Goal: Transaction & Acquisition: Download file/media

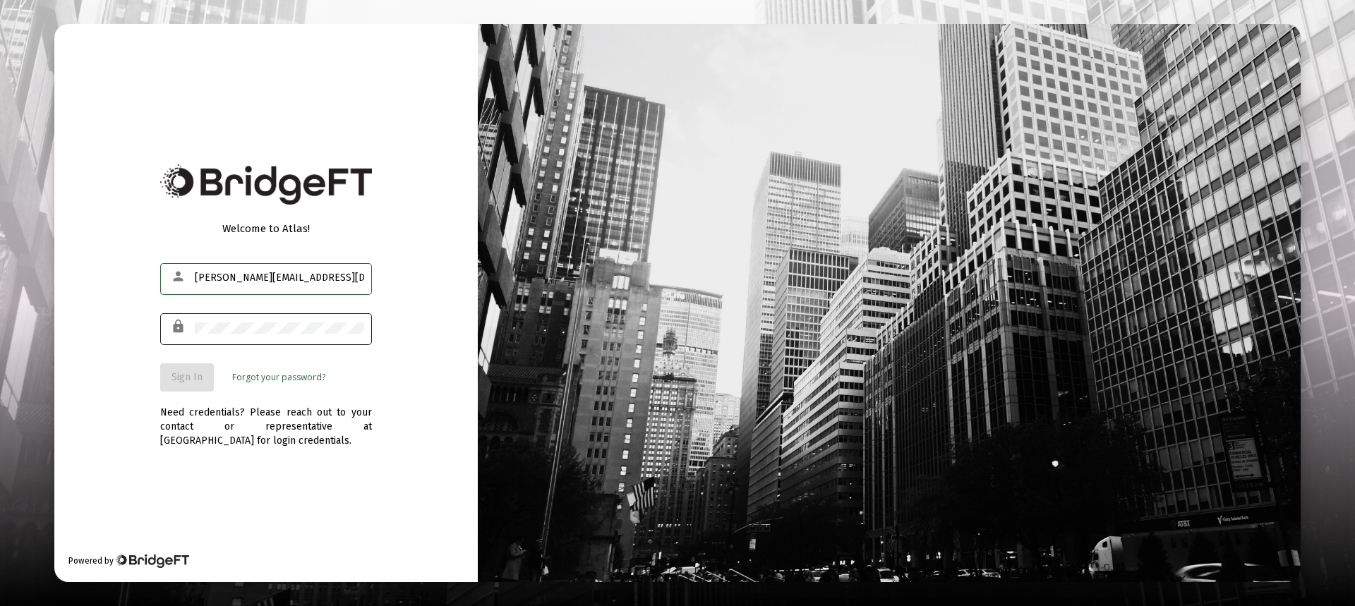
type input "[PERSON_NAME][EMAIL_ADDRESS][DOMAIN_NAME]"
click at [183, 371] on span "Sign In" at bounding box center [187, 377] width 31 height 12
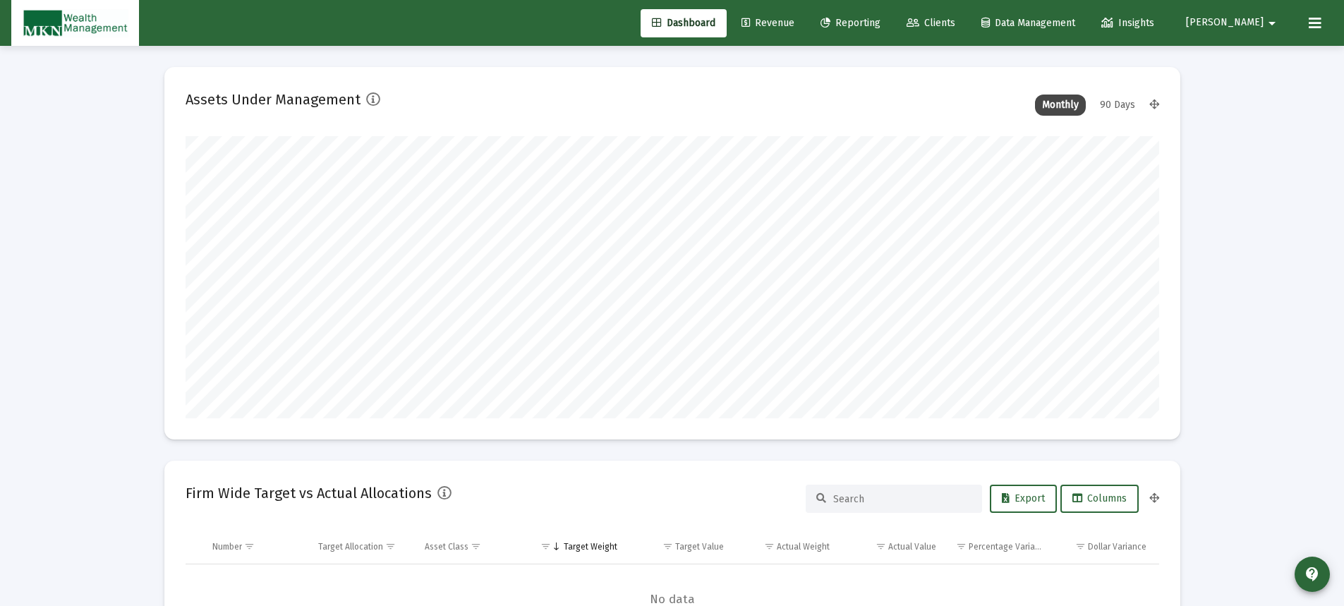
type input "[DATE]"
click at [884, 16] on link "Reporting" at bounding box center [851, 23] width 83 height 28
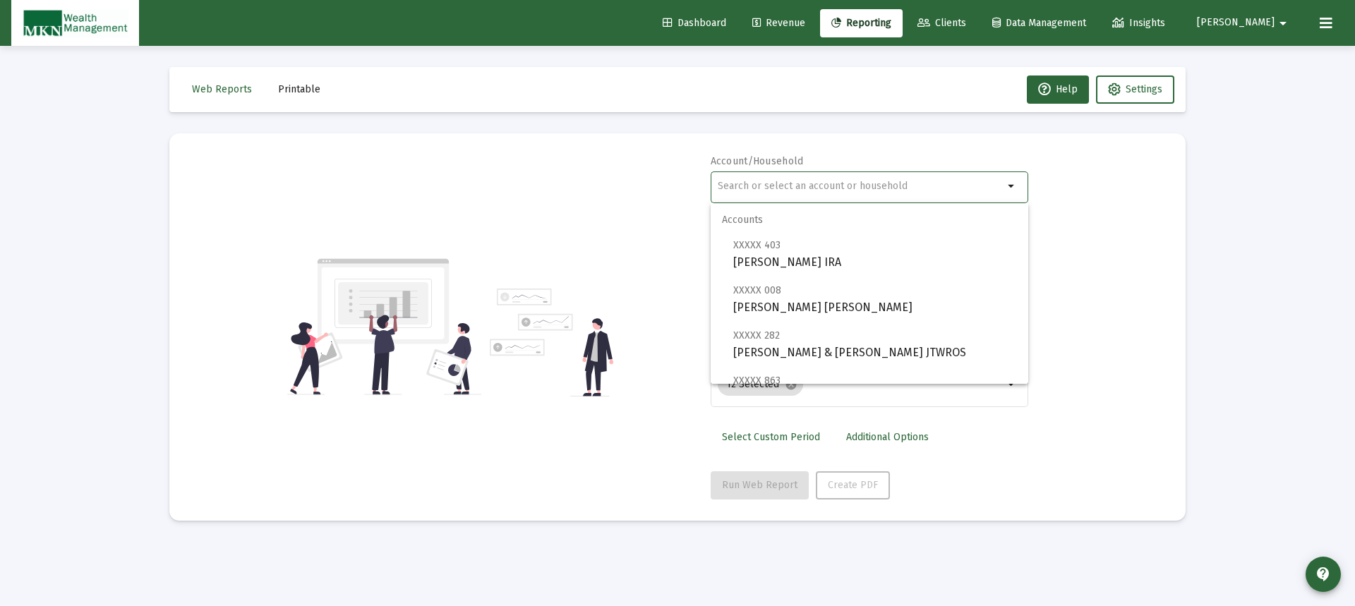
click at [860, 190] on input "text" at bounding box center [861, 186] width 286 height 11
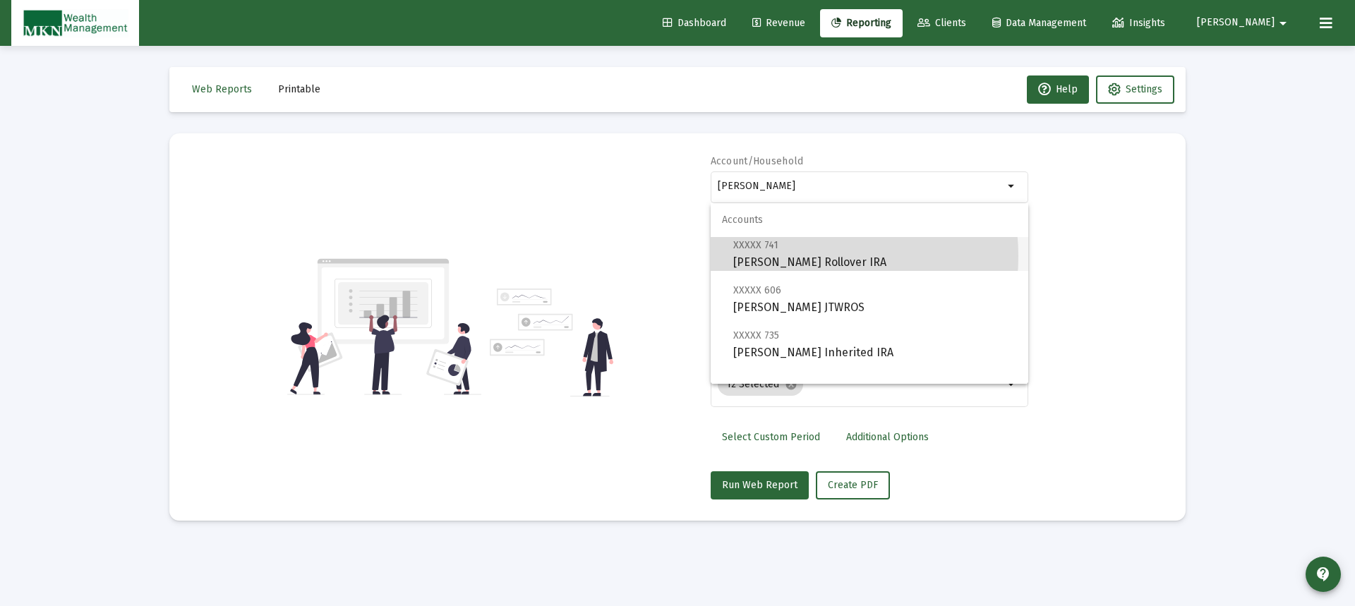
click at [794, 256] on span "XXXXX 741 [PERSON_NAME] Rollover IRA" at bounding box center [875, 253] width 284 height 35
type input "[PERSON_NAME] Rollover IRA"
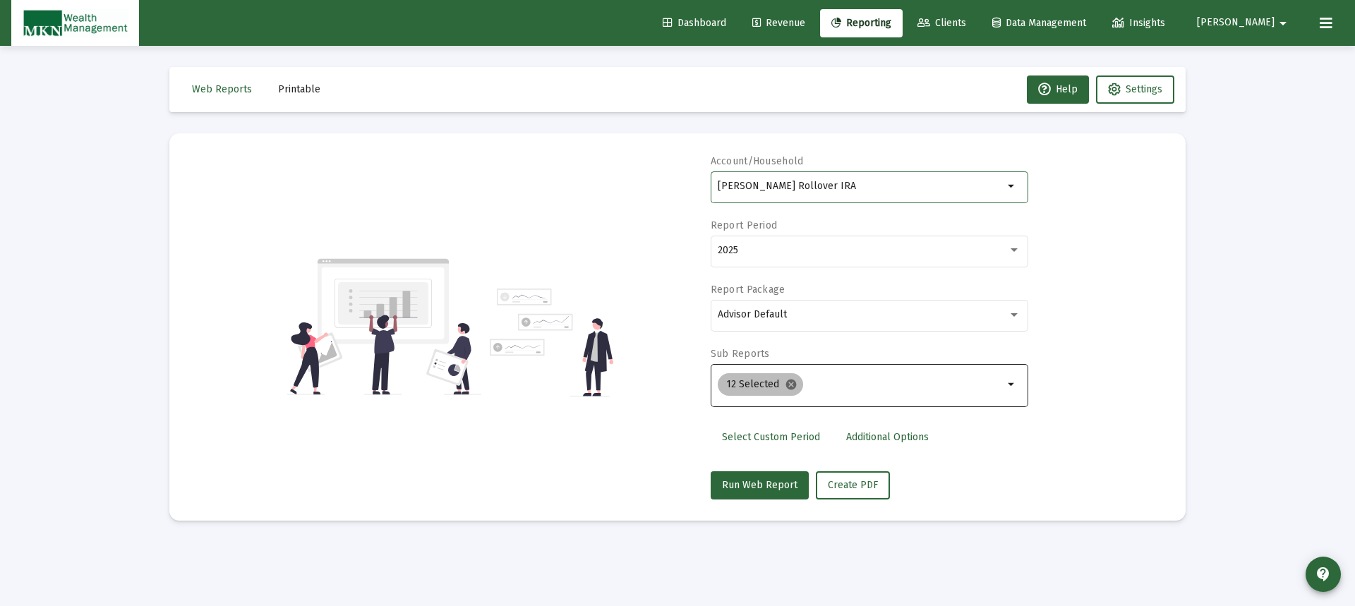
click at [785, 386] on mat-icon "cancel" at bounding box center [791, 384] width 13 height 13
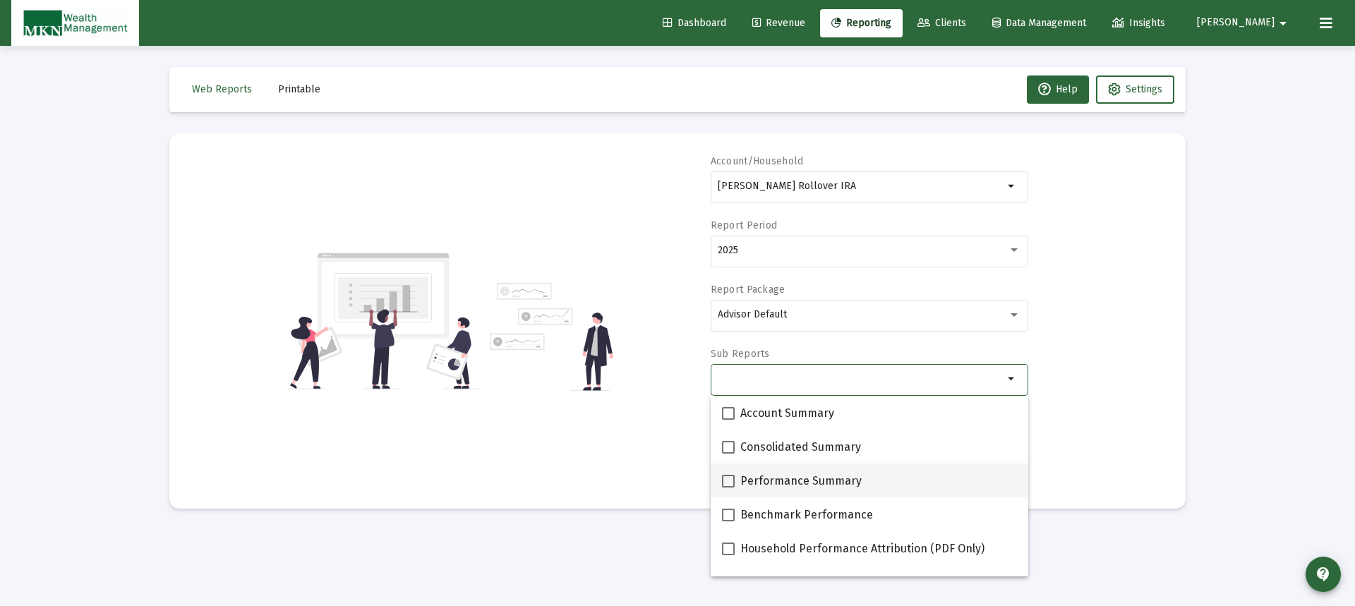
click at [725, 480] on span at bounding box center [728, 481] width 13 height 13
click at [728, 488] on input "Performance Summary" at bounding box center [728, 488] width 1 height 1
checkbox input "true"
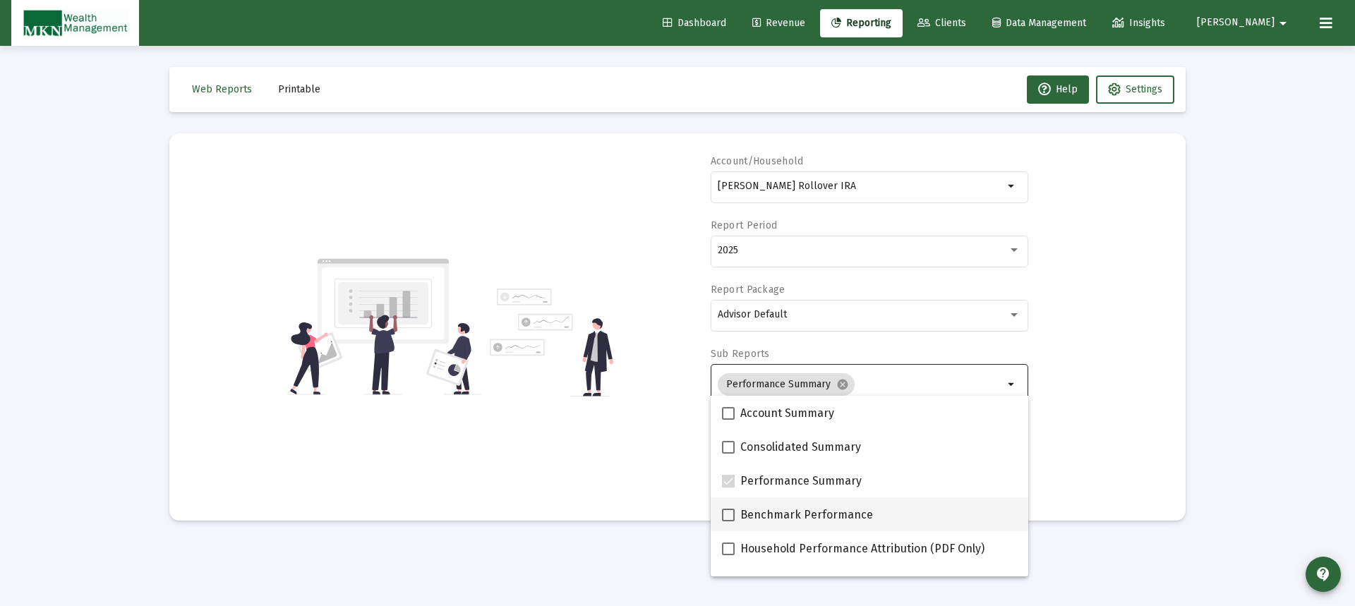
click at [728, 511] on span at bounding box center [728, 515] width 13 height 13
click at [728, 522] on input "Benchmark Performance" at bounding box center [728, 522] width 1 height 1
checkbox input "true"
click at [638, 435] on div "Account/Household [PERSON_NAME] Rollover IRA arrow_drop_down Report Period 2025…" at bounding box center [678, 327] width 974 height 345
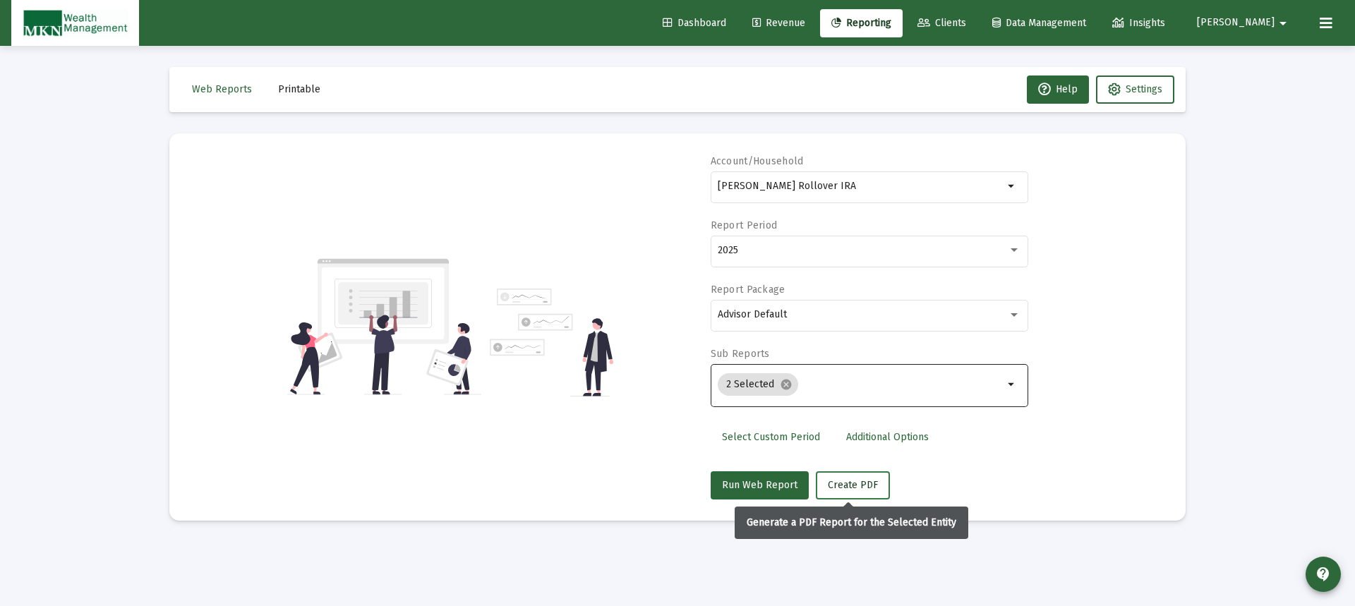
click at [858, 488] on span "Create PDF" at bounding box center [853, 485] width 50 height 12
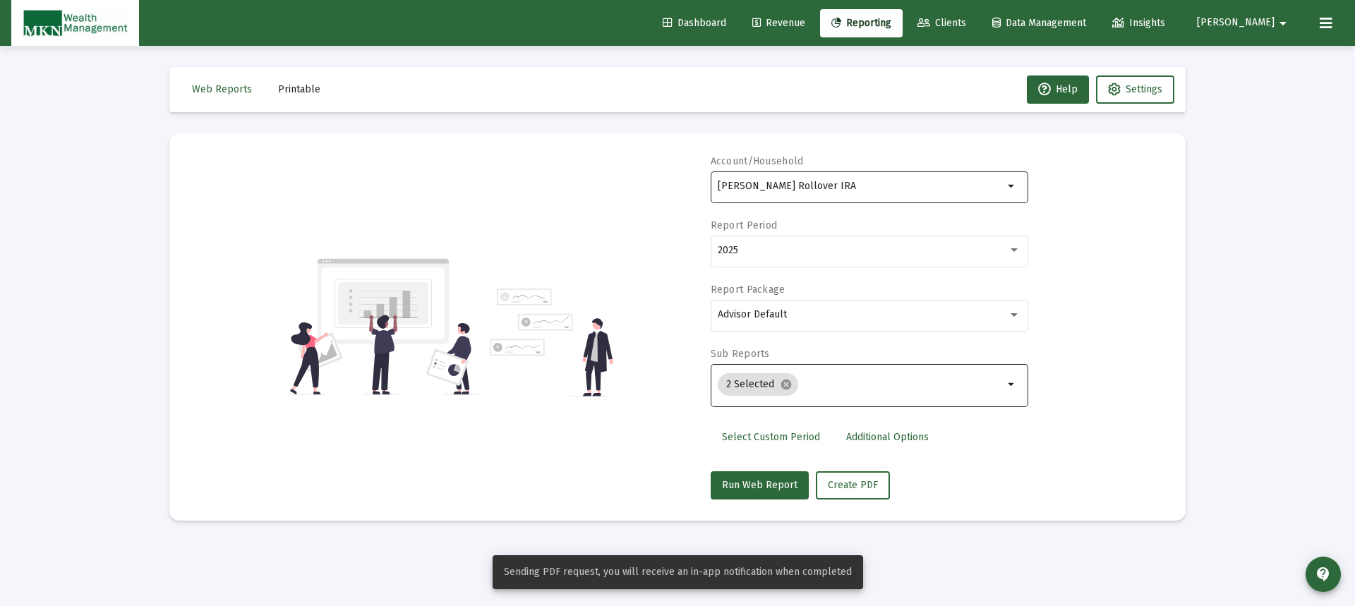
click at [869, 194] on div "[PERSON_NAME] Rollover IRA" at bounding box center [861, 186] width 286 height 35
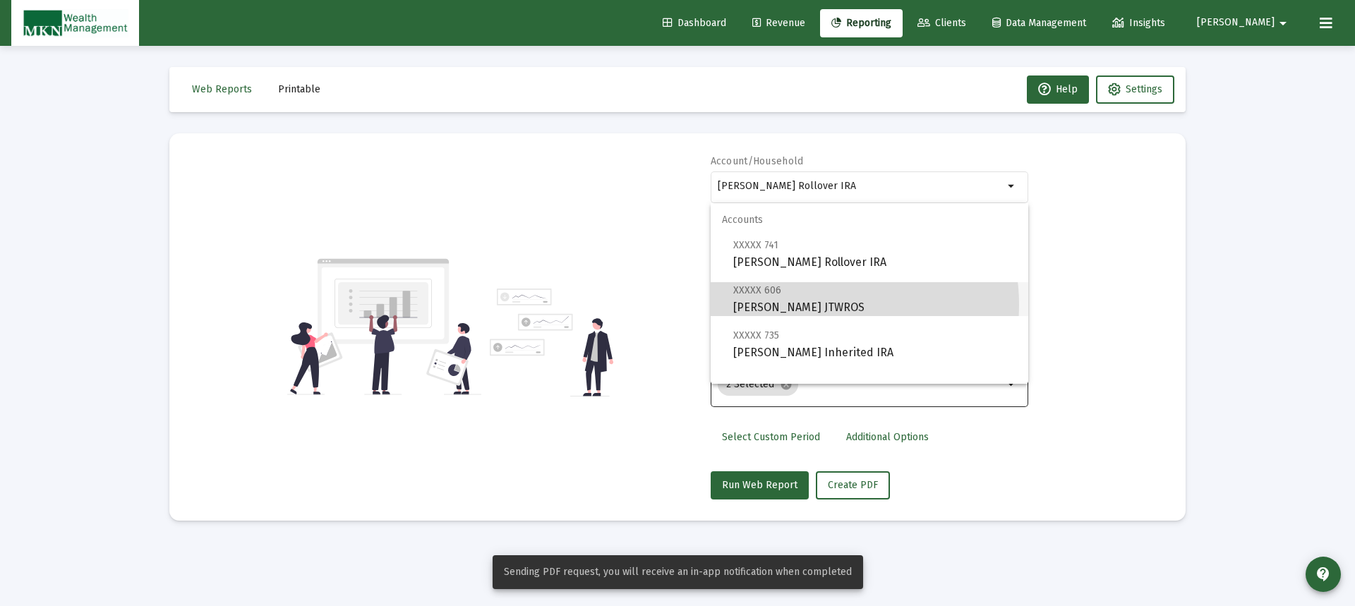
click at [822, 305] on span "XXXXX 606 [PERSON_NAME] JTWROS" at bounding box center [875, 299] width 284 height 35
type input "[PERSON_NAME] JTWROS"
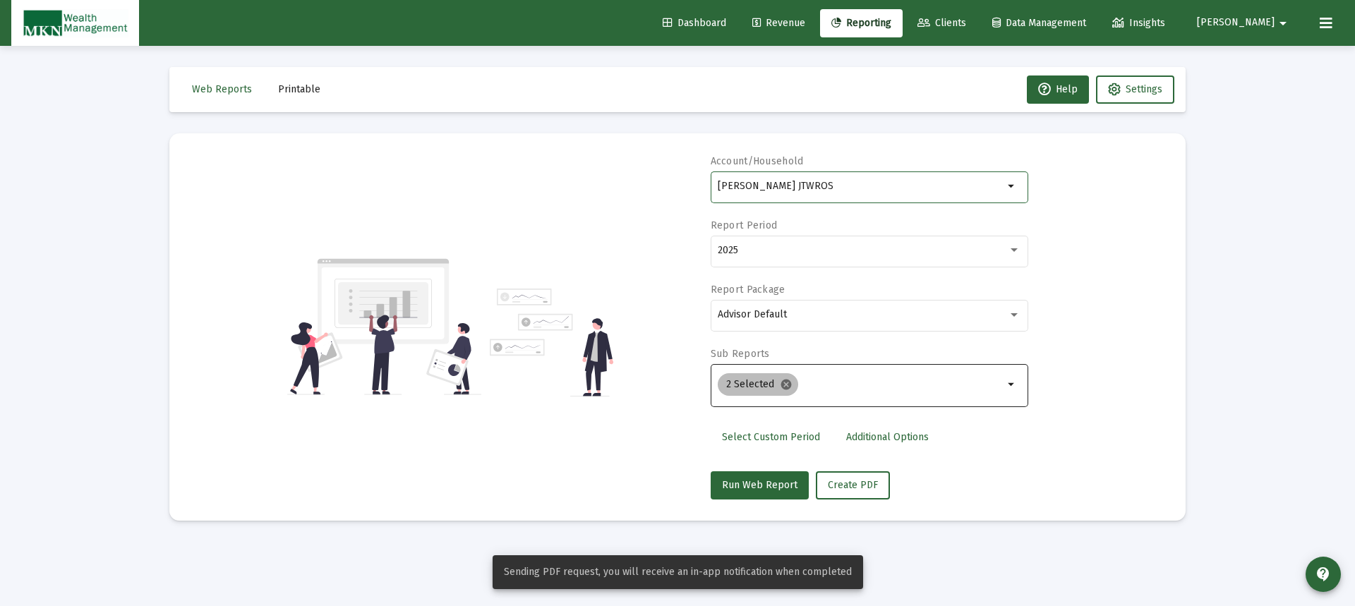
click at [783, 385] on mat-icon "cancel" at bounding box center [786, 384] width 13 height 13
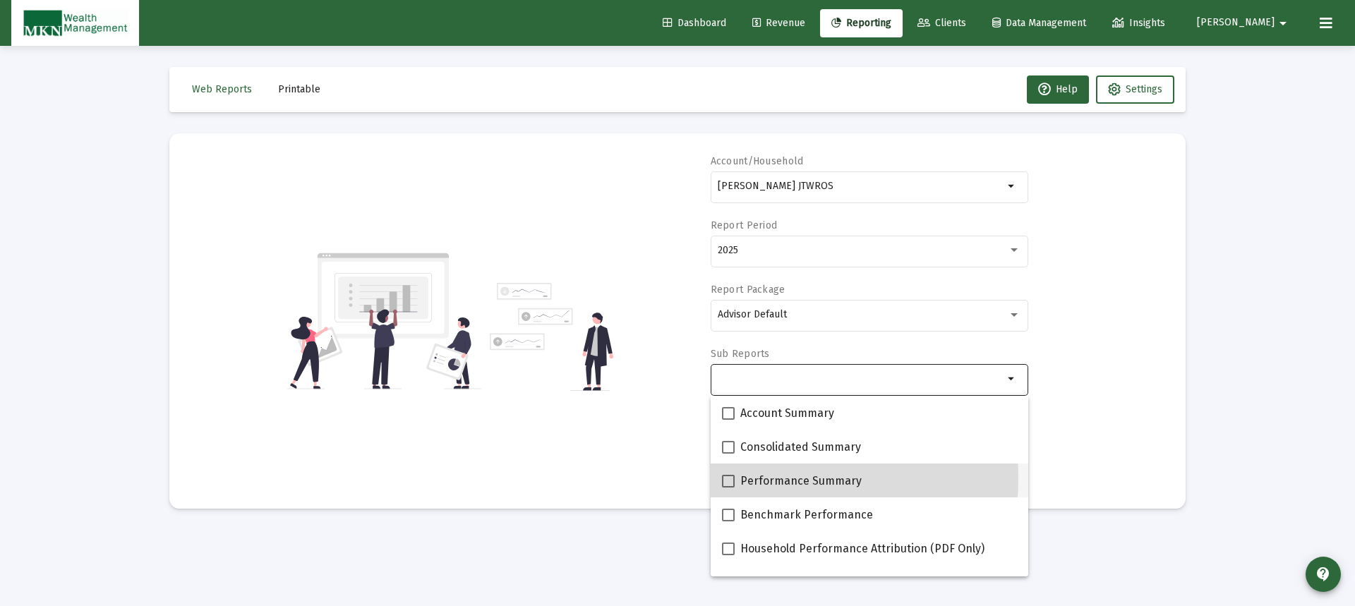
click at [721, 477] on mat-option "Performance Summary" at bounding box center [870, 481] width 318 height 34
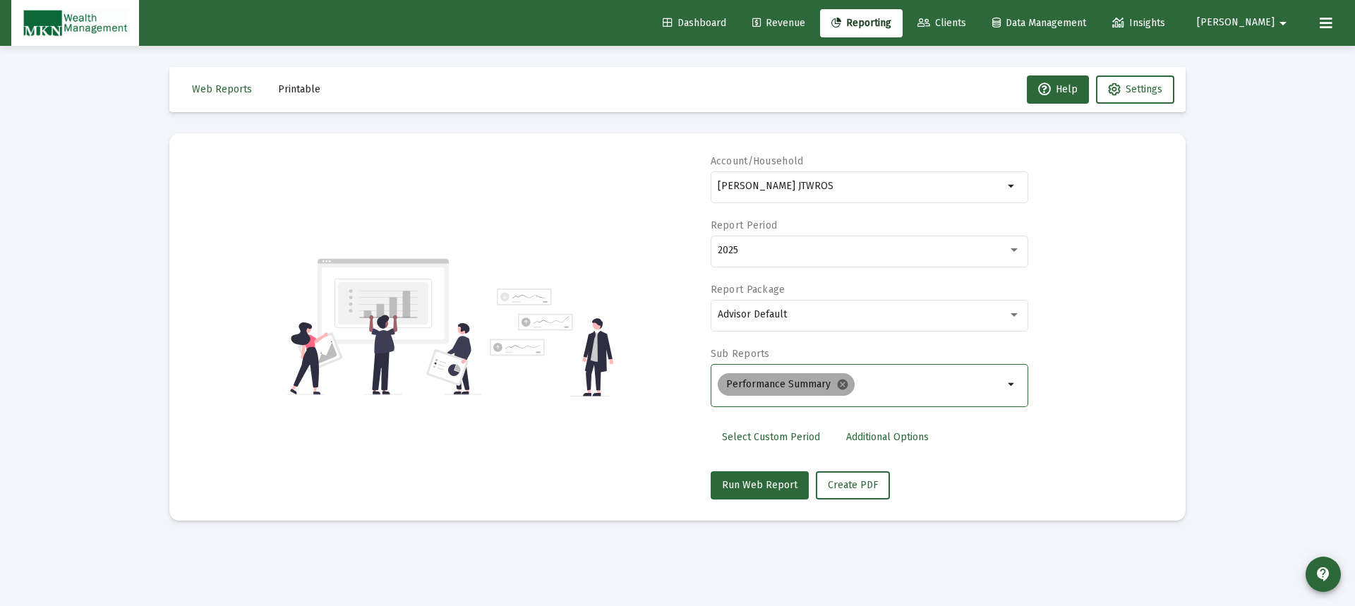
click at [845, 383] on mat-icon "cancel" at bounding box center [842, 384] width 13 height 13
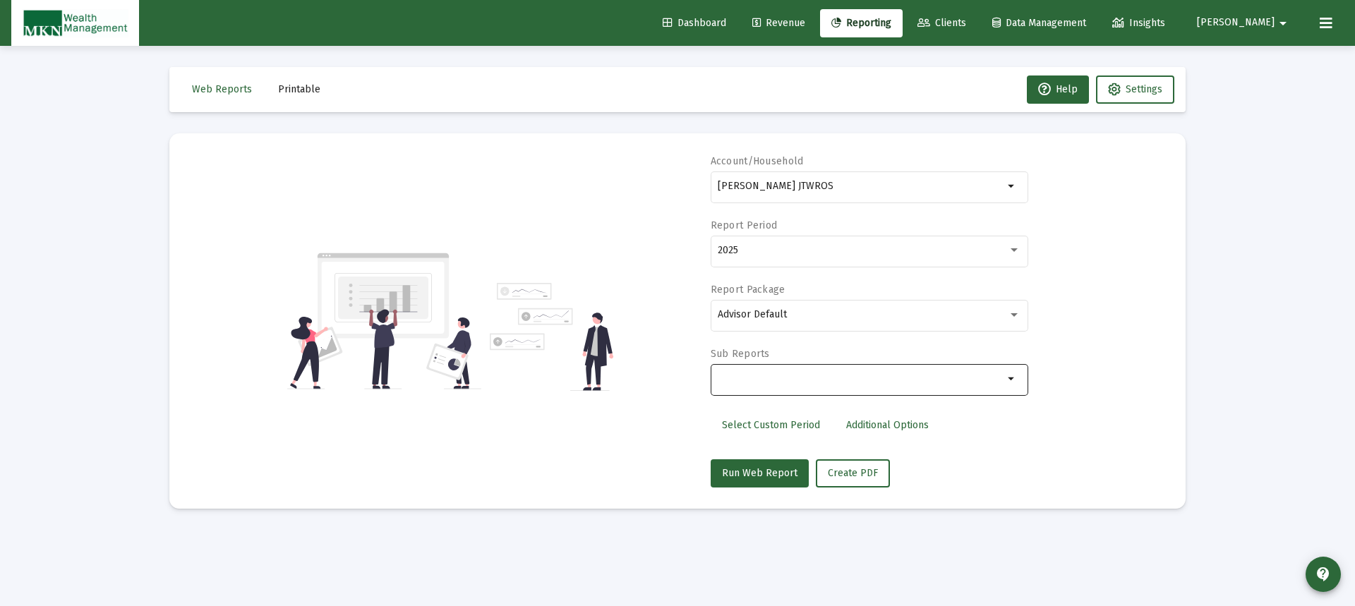
click at [724, 369] on div at bounding box center [861, 378] width 286 height 35
click at [1009, 381] on mat-icon "arrow_drop_down" at bounding box center [1012, 379] width 17 height 17
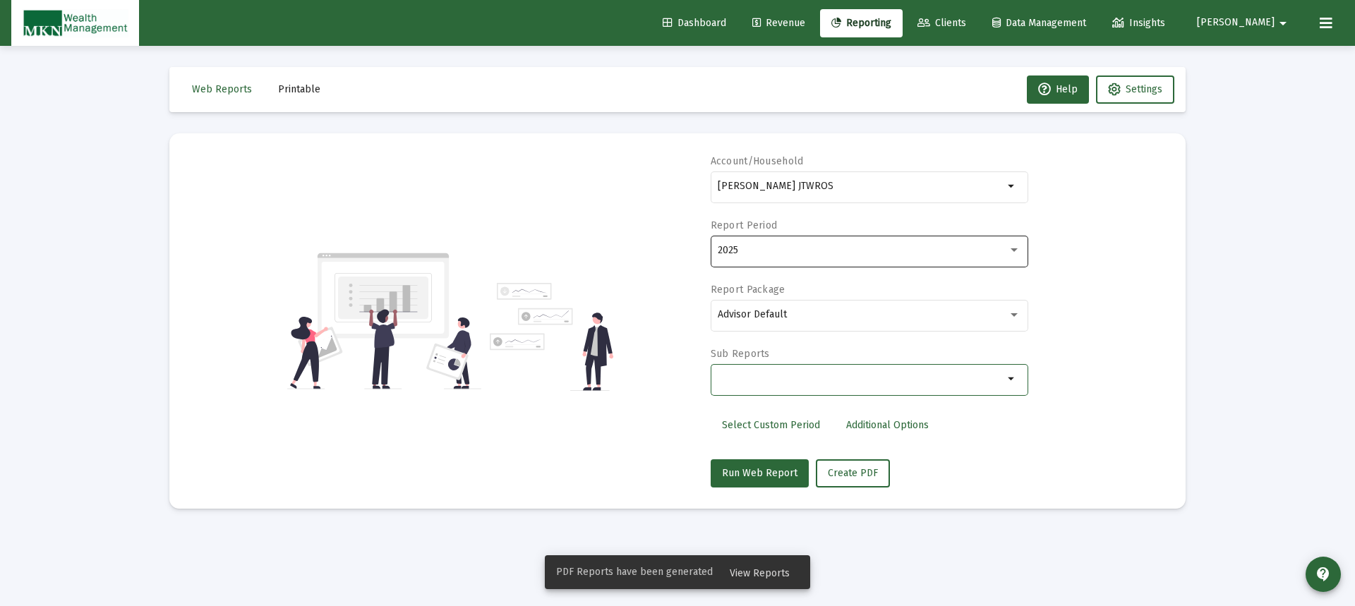
click at [752, 244] on div "2025" at bounding box center [869, 250] width 303 height 35
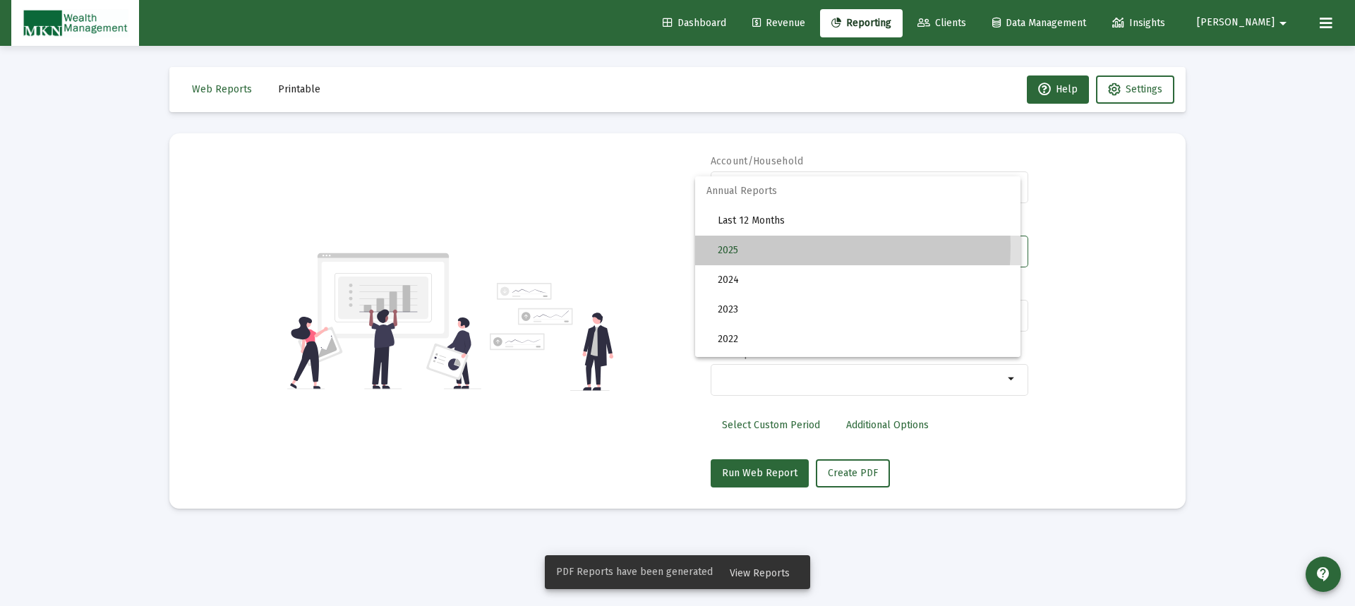
click at [755, 251] on span "2025" at bounding box center [863, 251] width 291 height 30
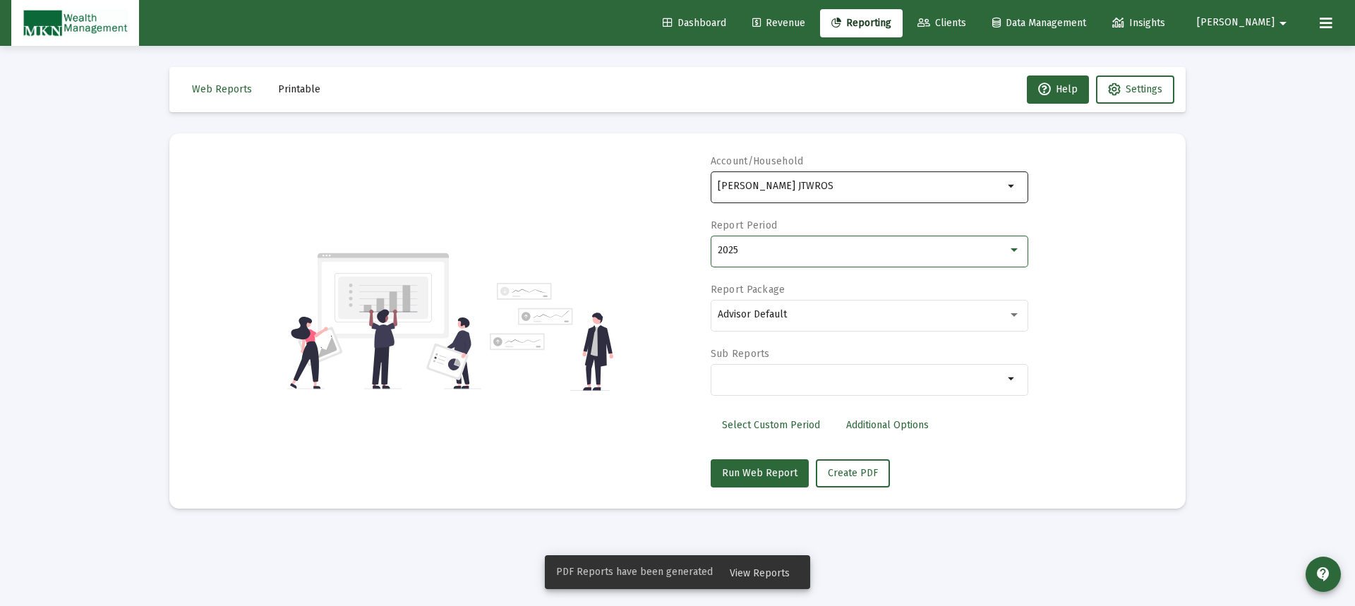
click at [828, 179] on div "[PERSON_NAME] JTWROS" at bounding box center [861, 186] width 286 height 35
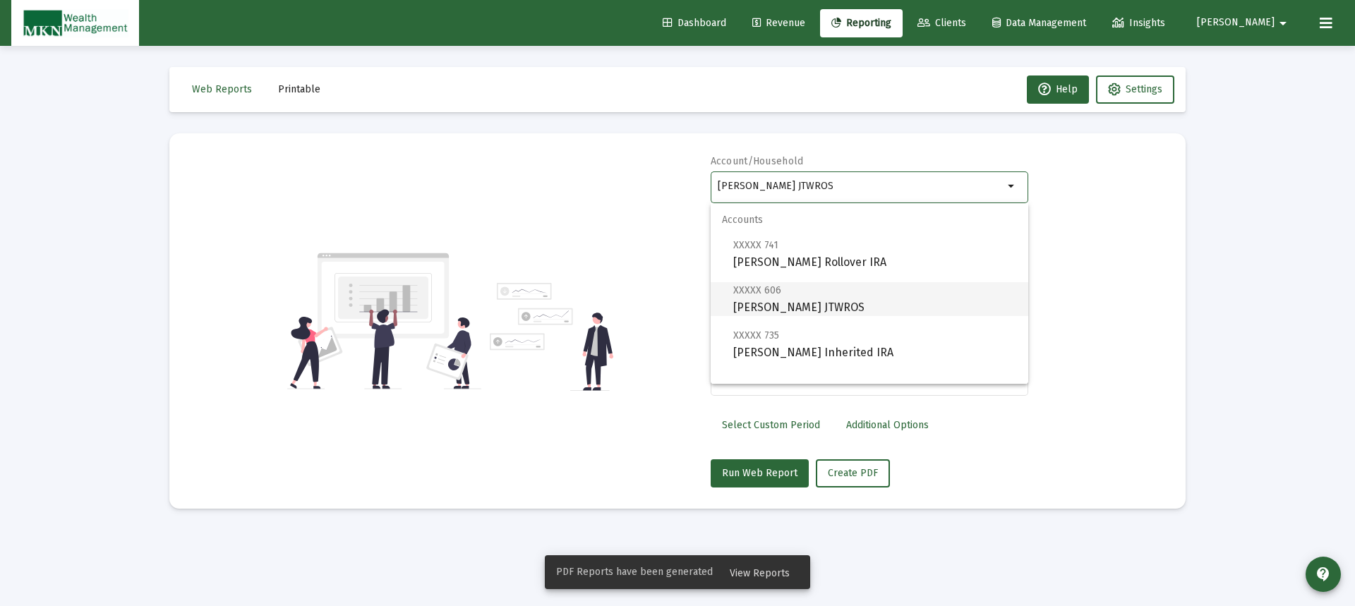
click at [752, 296] on span "XXXXX 606" at bounding box center [757, 290] width 48 height 12
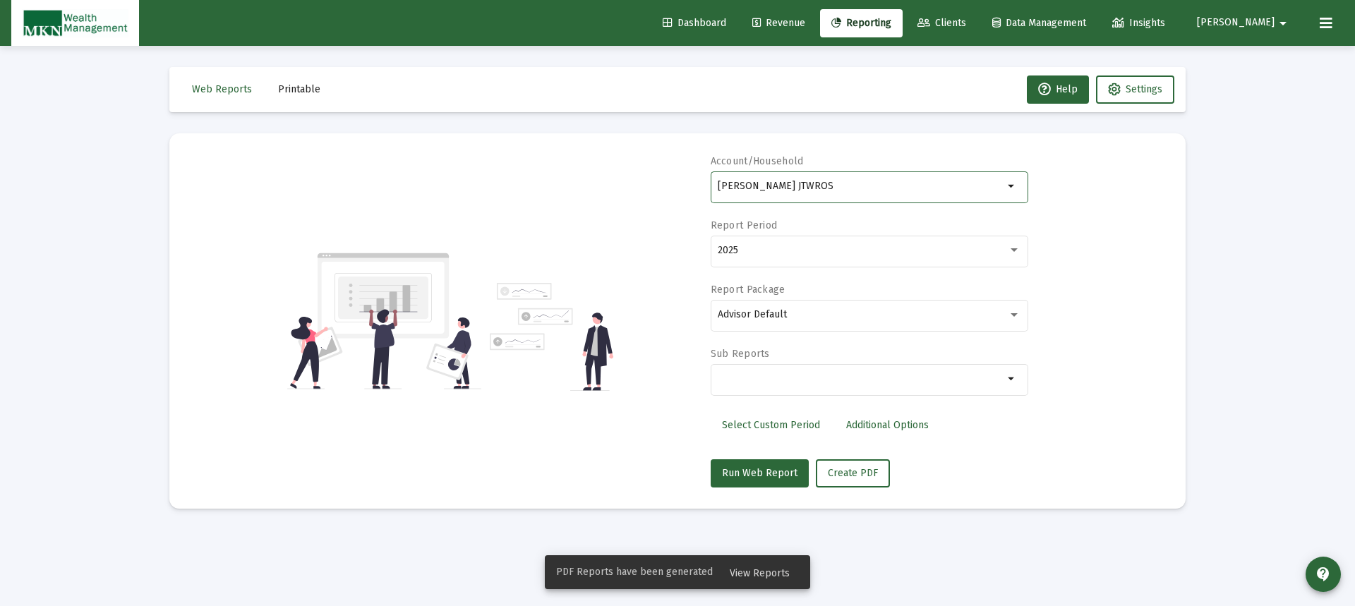
click at [778, 380] on input "Selection" at bounding box center [861, 378] width 286 height 11
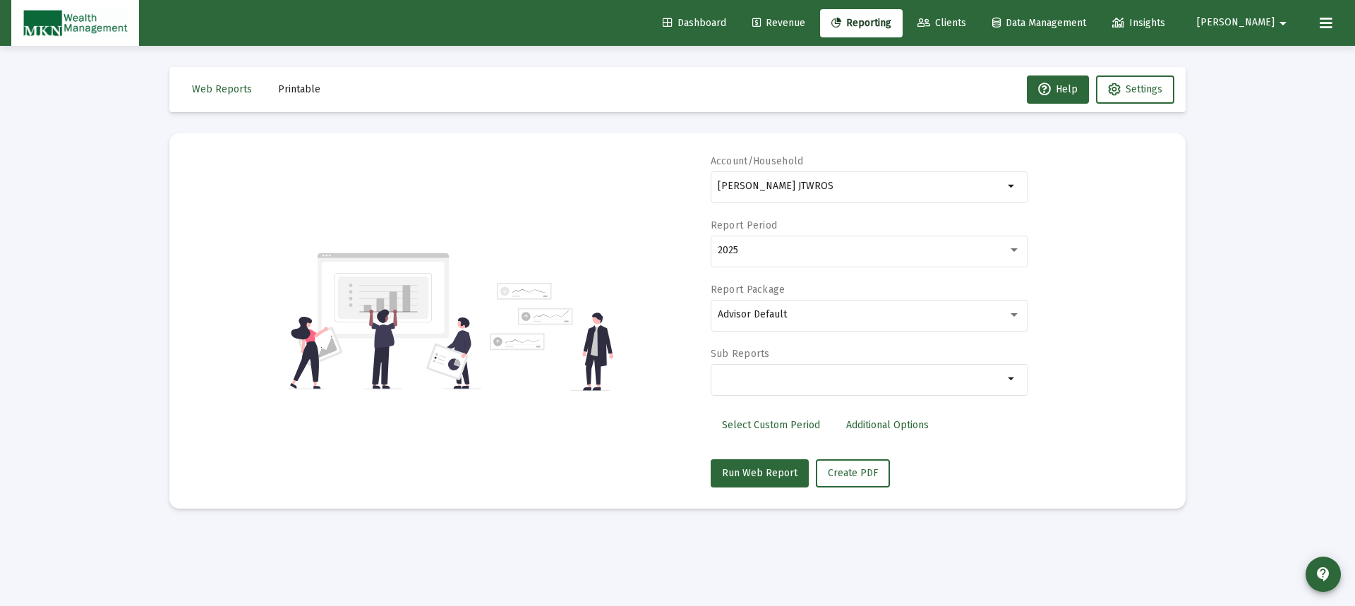
click at [1009, 373] on mat-icon "arrow_drop_down" at bounding box center [1012, 379] width 17 height 17
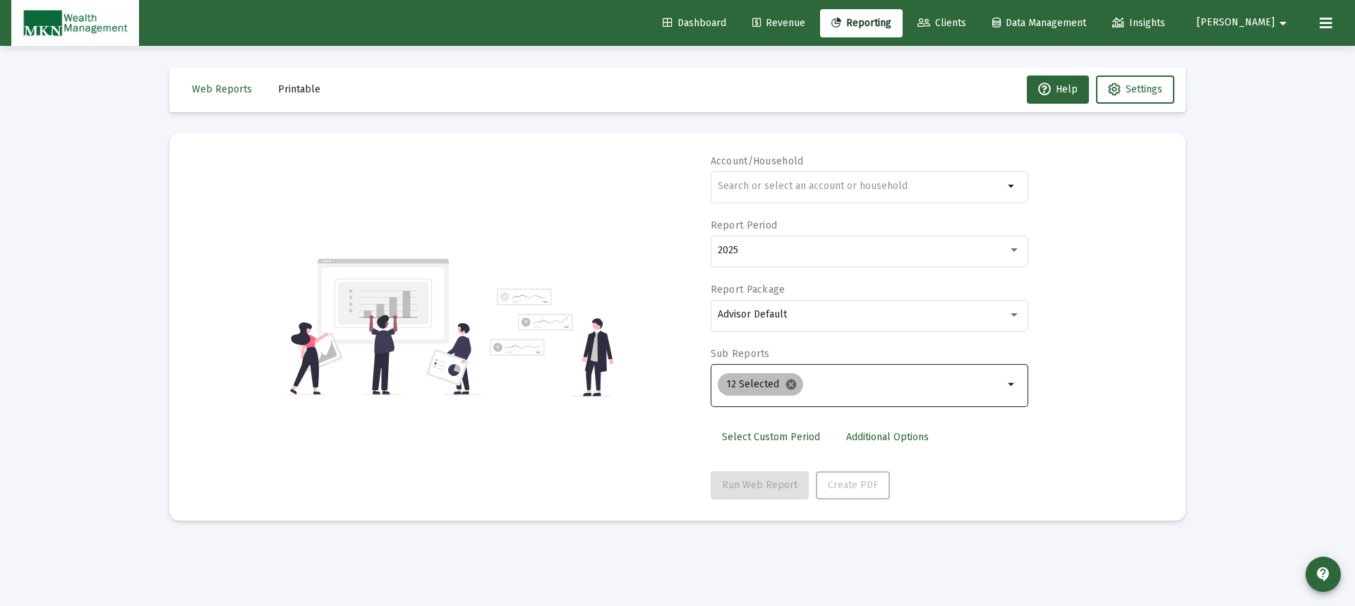
click at [789, 384] on mat-icon "cancel" at bounding box center [791, 384] width 13 height 13
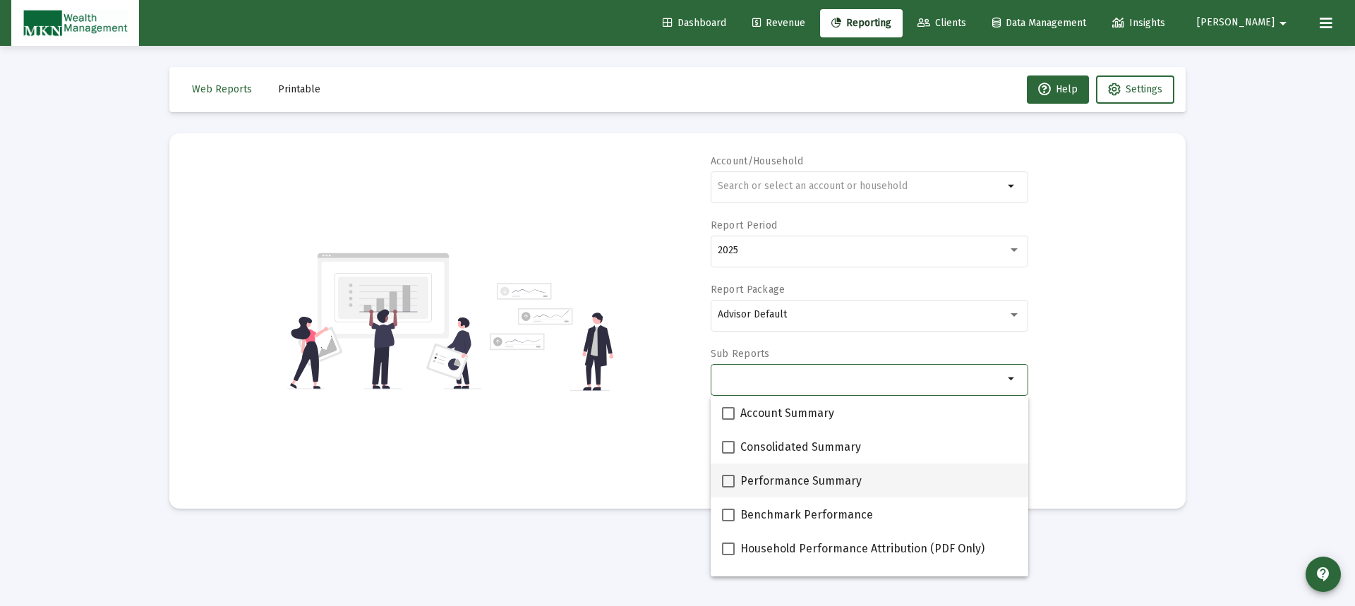
click at [731, 481] on span at bounding box center [728, 481] width 13 height 13
click at [728, 488] on input "Performance Summary" at bounding box center [728, 488] width 1 height 1
checkbox input "true"
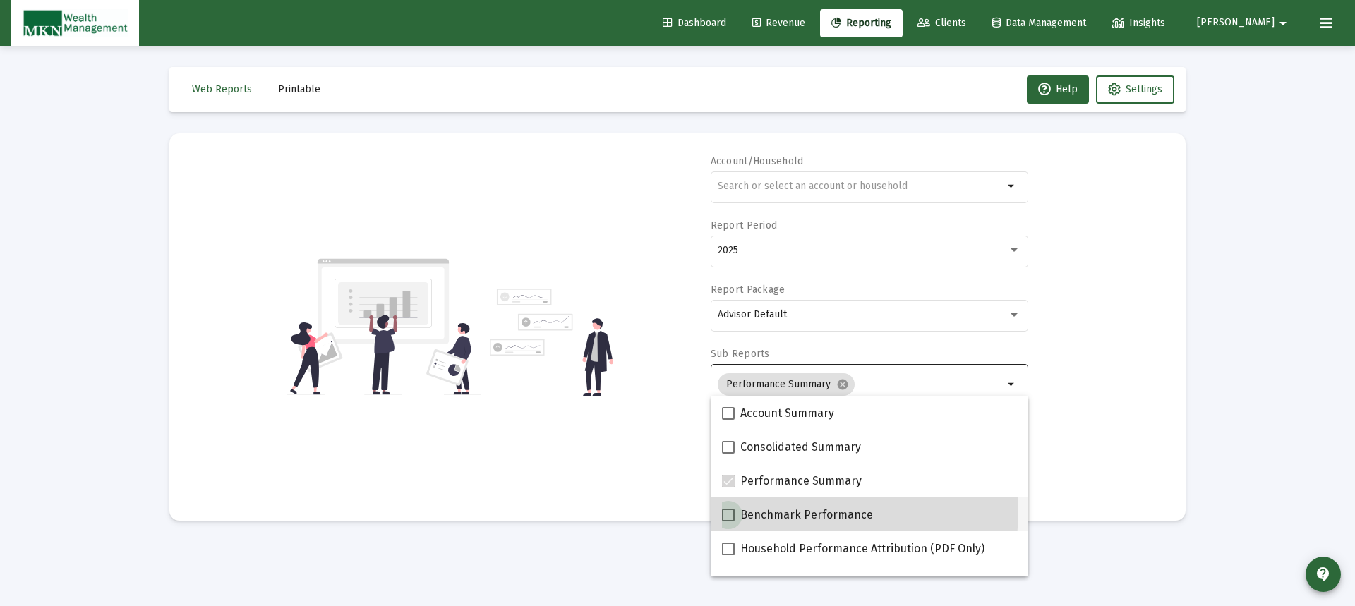
click at [732, 510] on span at bounding box center [728, 515] width 13 height 13
click at [728, 522] on input "Benchmark Performance" at bounding box center [728, 522] width 1 height 1
checkbox input "true"
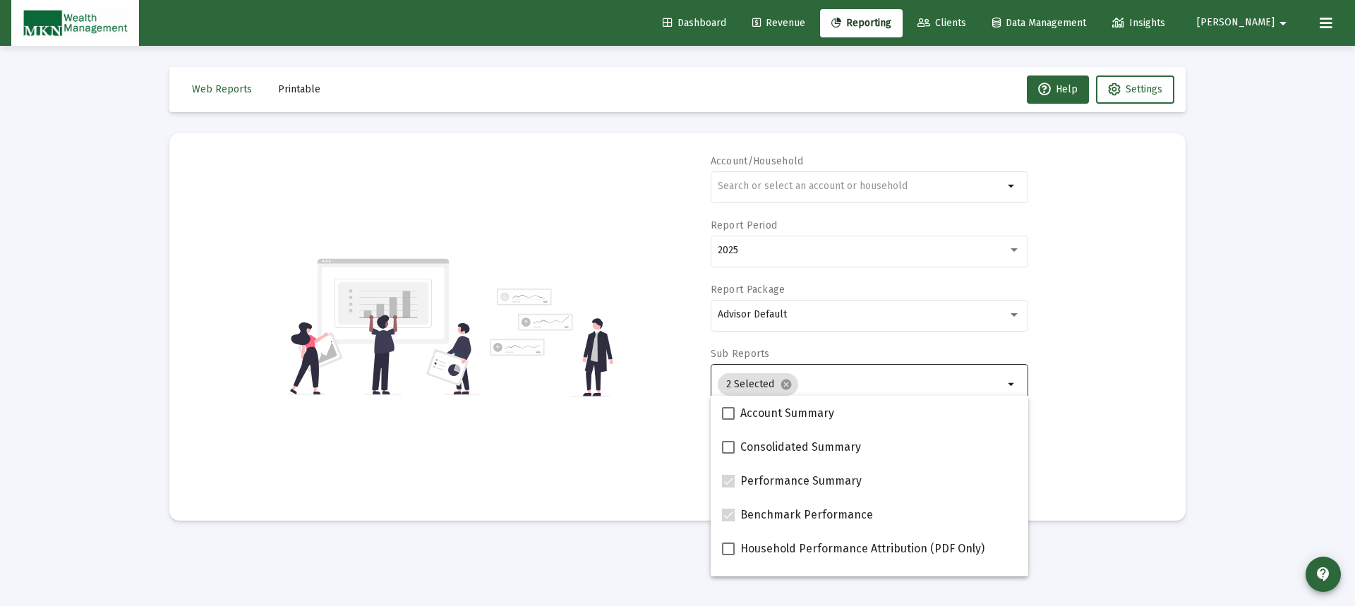
click at [621, 460] on div "Account/Household arrow_drop_down Report Period 2025 Report Package Advisor Def…" at bounding box center [678, 327] width 974 height 345
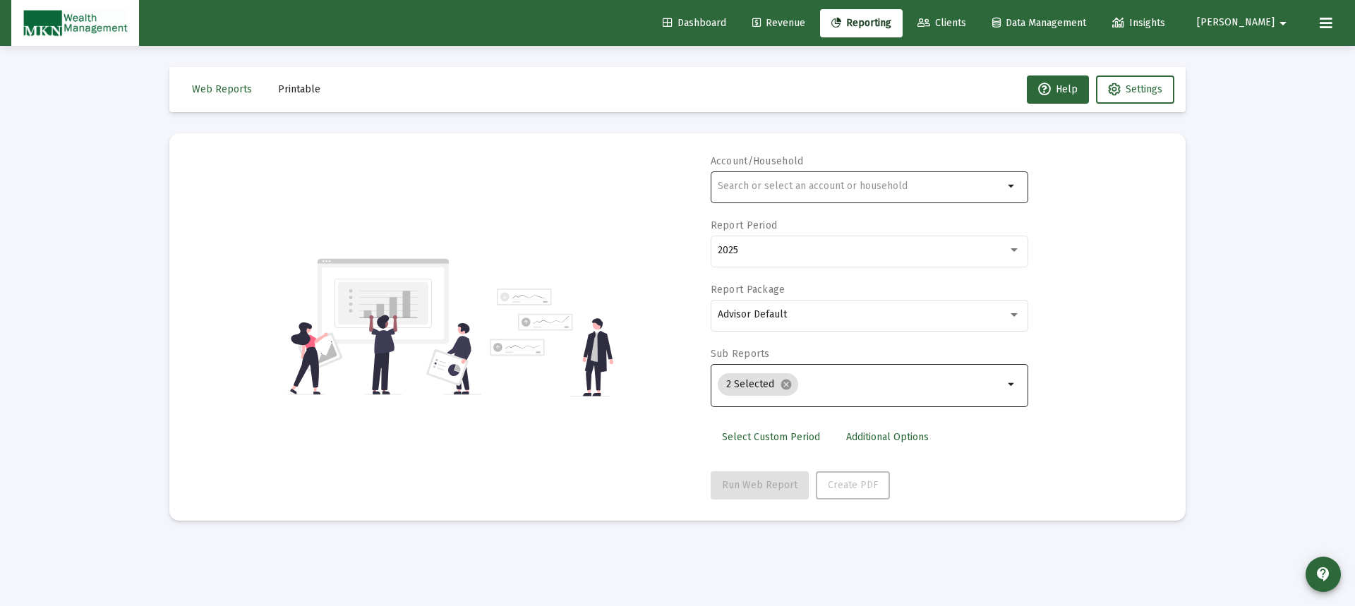
click at [841, 193] on div at bounding box center [861, 186] width 286 height 35
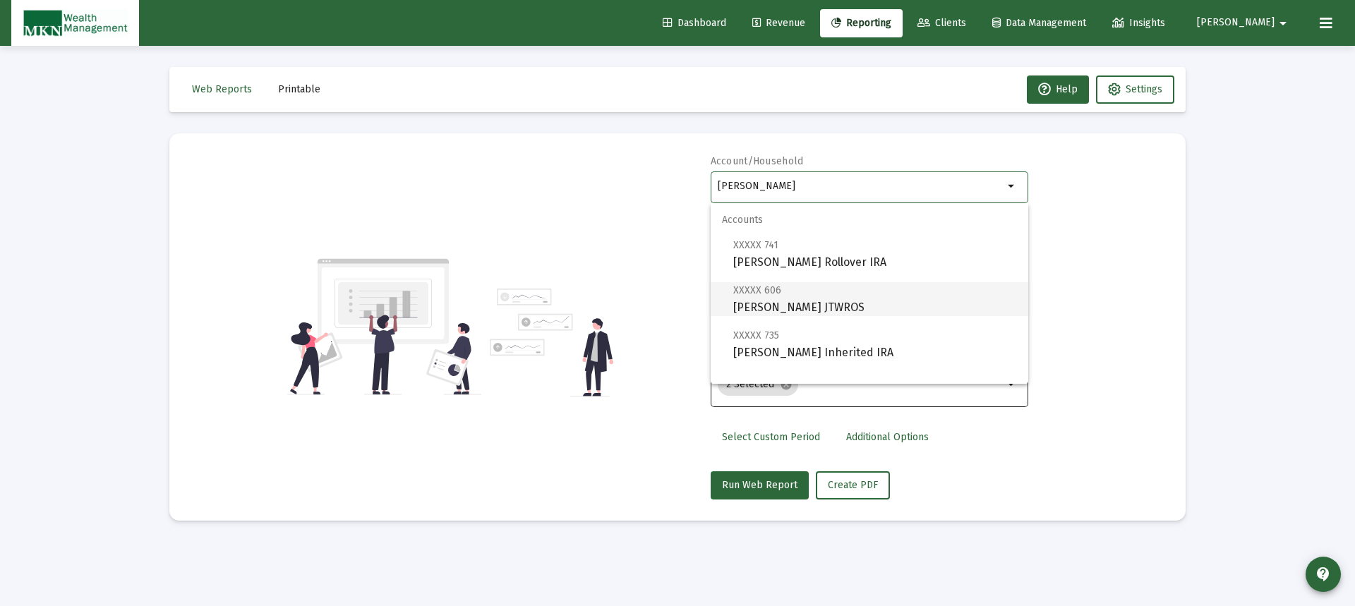
click at [807, 311] on span "XXXXX 606 [PERSON_NAME] JTWROS" at bounding box center [875, 299] width 284 height 35
type input "[PERSON_NAME] JTWROS"
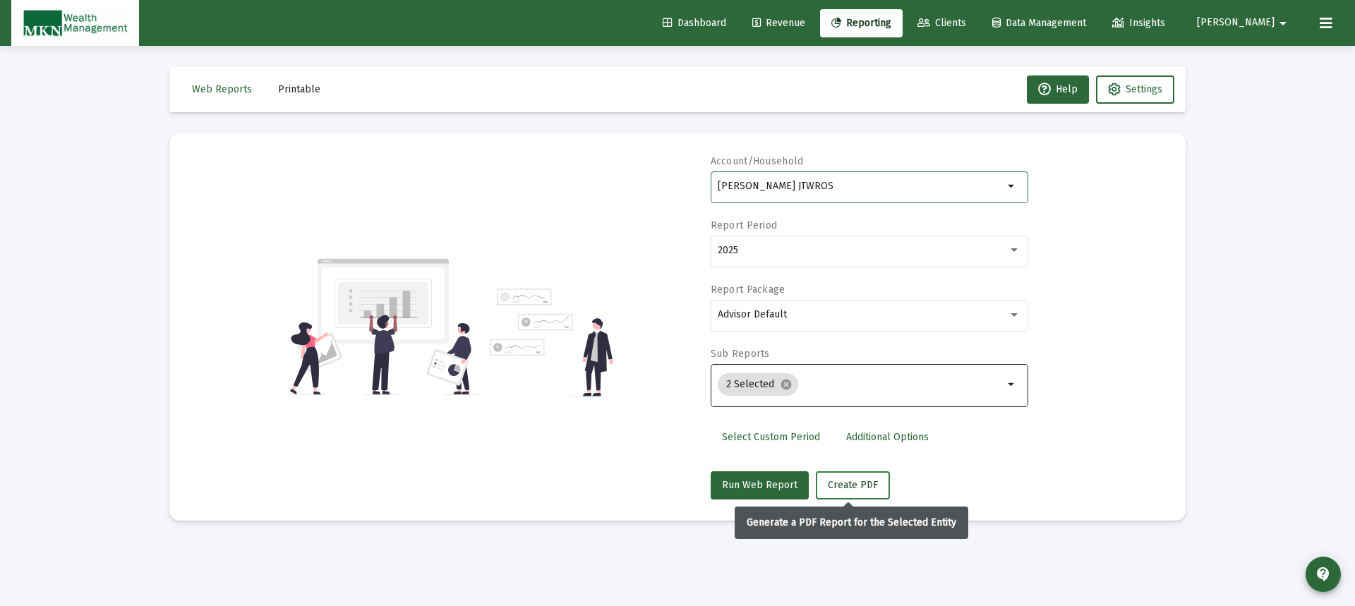
click at [846, 492] on button "Create PDF" at bounding box center [853, 485] width 74 height 28
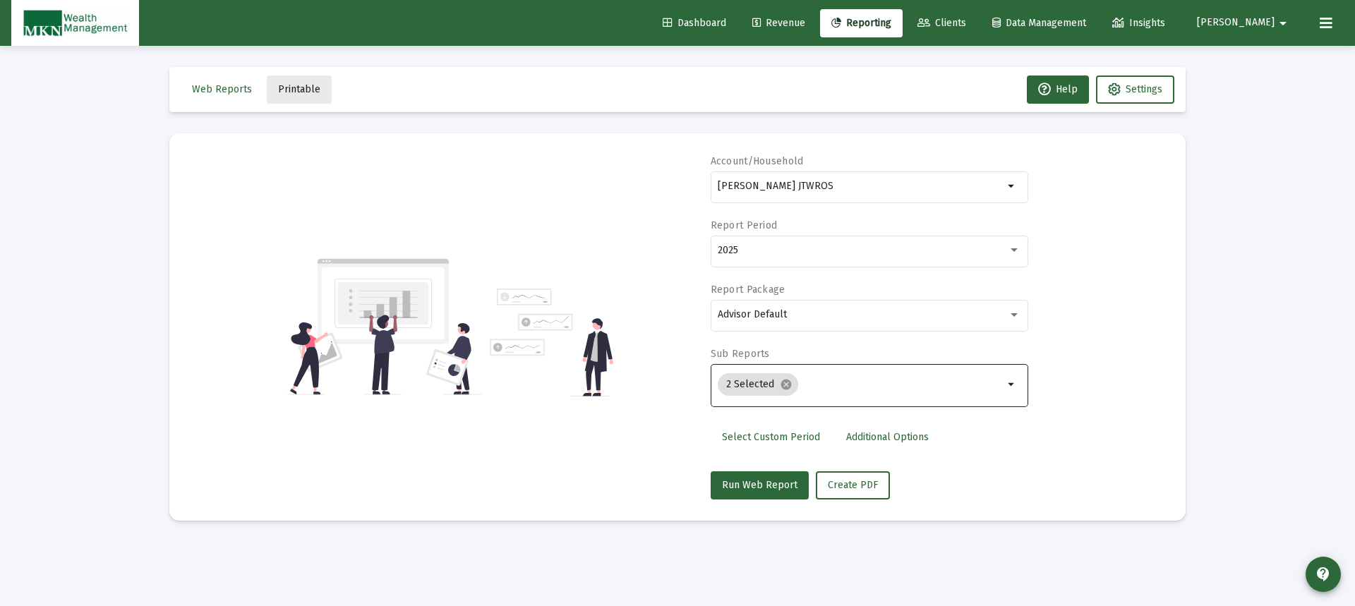
click at [299, 90] on span "Printable" at bounding box center [299, 89] width 42 height 12
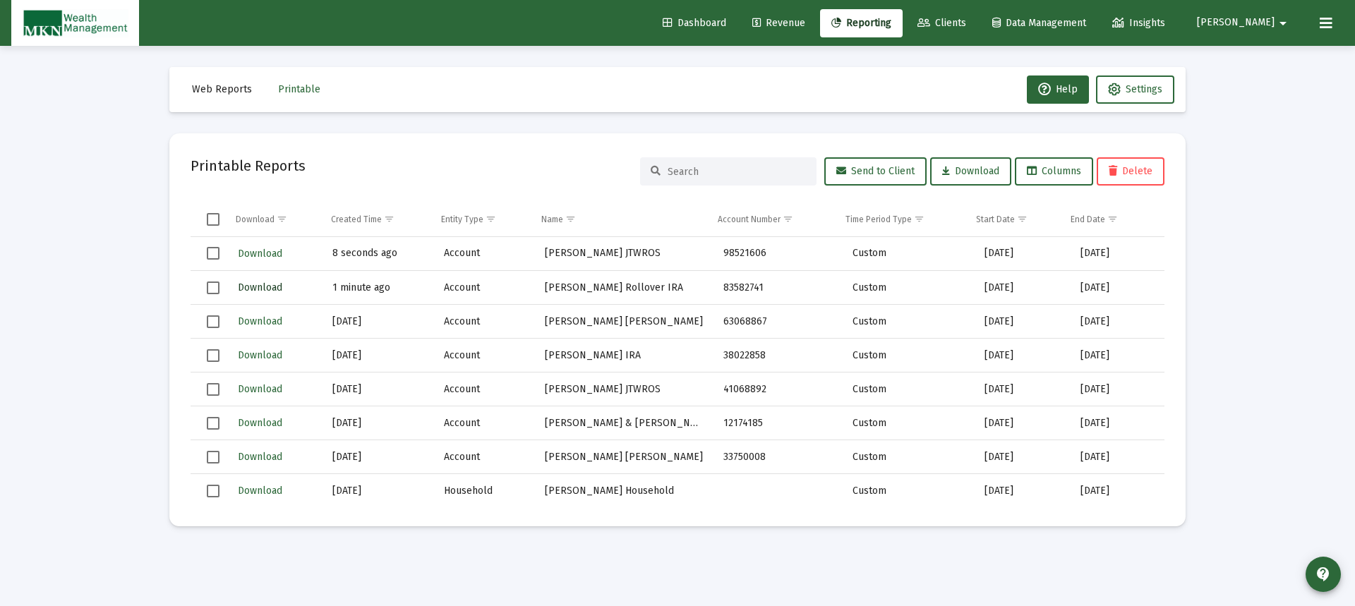
click at [260, 287] on span "Download" at bounding box center [260, 288] width 44 height 12
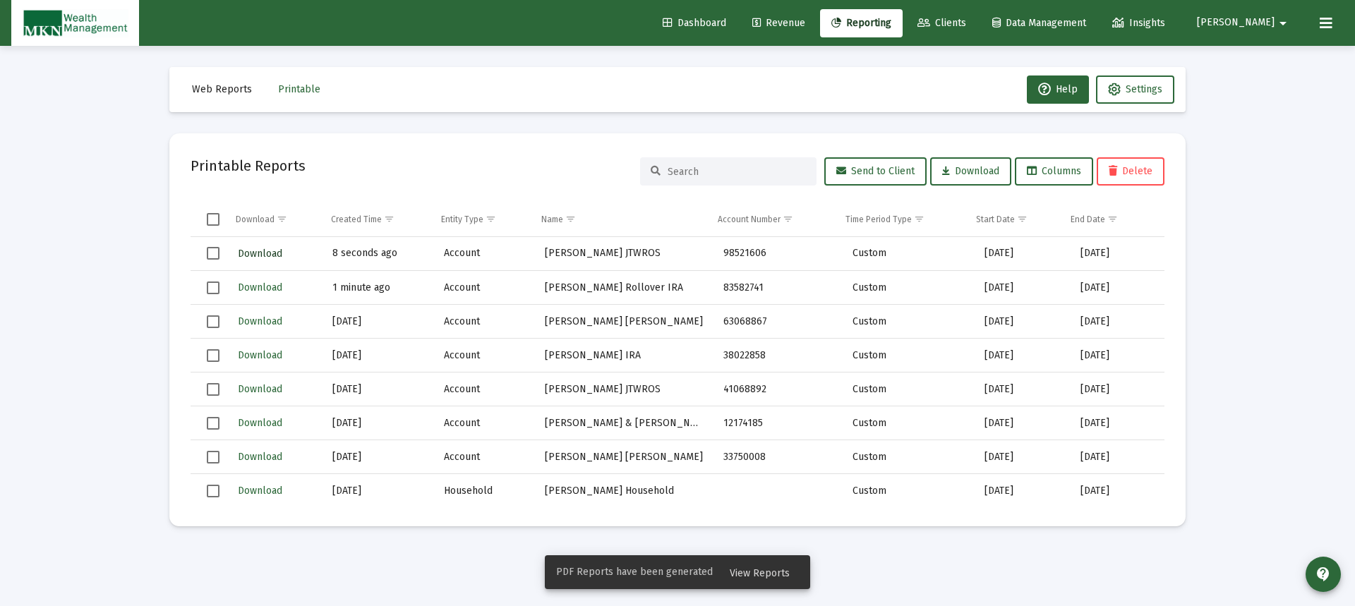
click at [253, 258] on span "Download" at bounding box center [260, 254] width 44 height 12
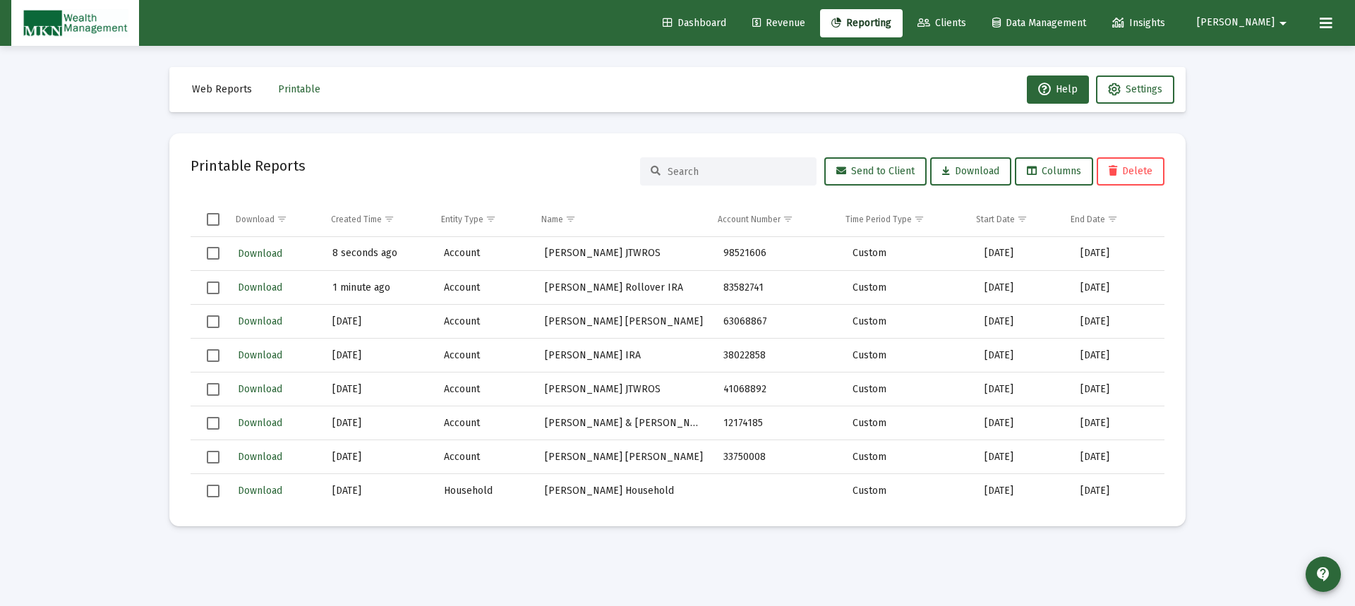
click at [891, 24] on span "Reporting" at bounding box center [861, 23] width 60 height 12
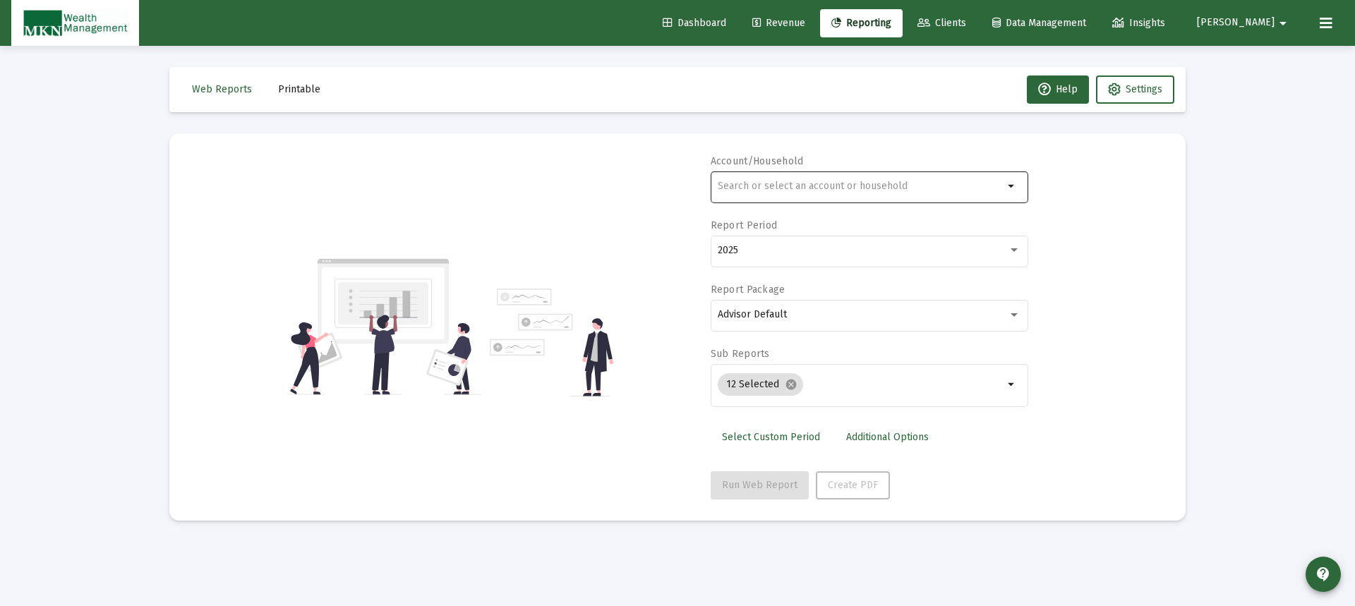
click at [852, 193] on div at bounding box center [861, 186] width 286 height 35
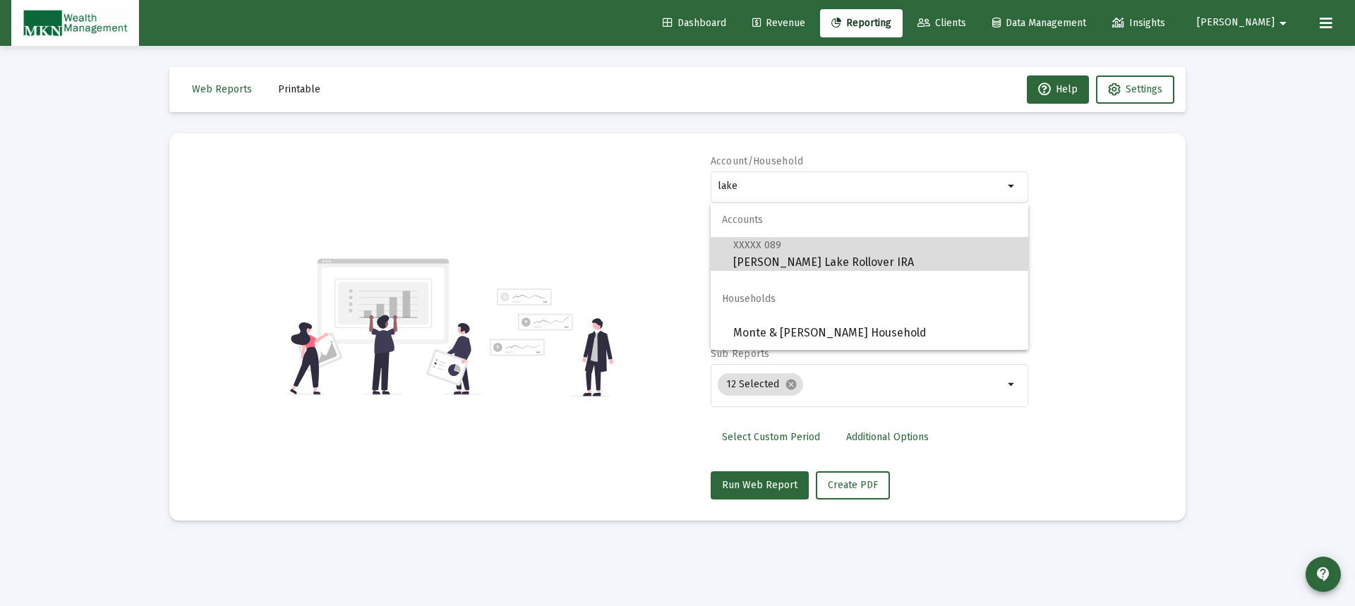
click at [843, 249] on span "XXXXX 089 Monte Benton Lake Rollover IRA" at bounding box center [875, 253] width 284 height 35
type input "[PERSON_NAME] Lake Rollover IRA"
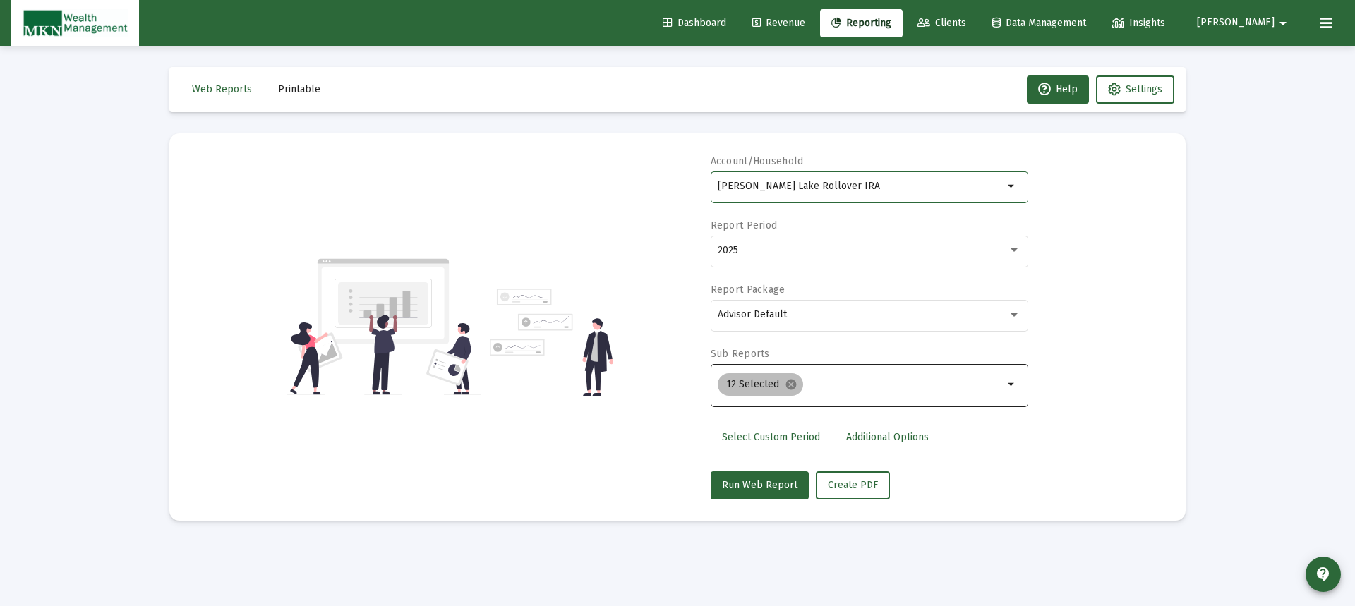
click at [788, 385] on mat-icon "cancel" at bounding box center [791, 384] width 13 height 13
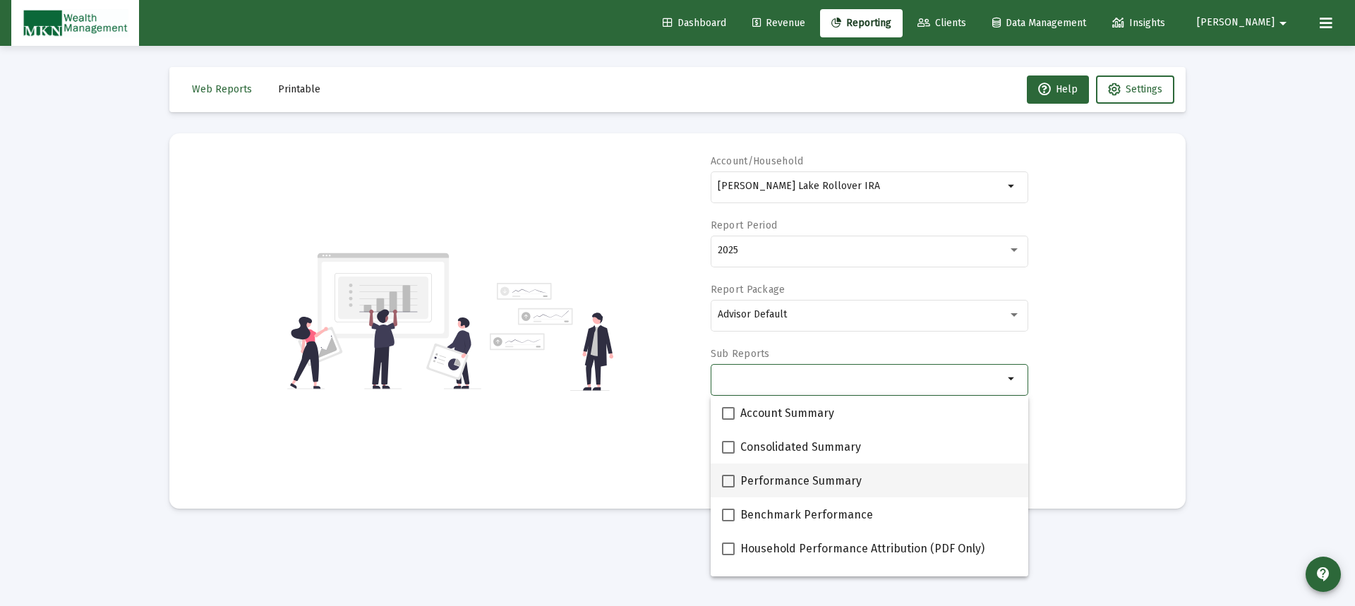
click at [729, 480] on span at bounding box center [728, 481] width 13 height 13
click at [728, 488] on input "Performance Summary" at bounding box center [728, 488] width 1 height 1
checkbox input "true"
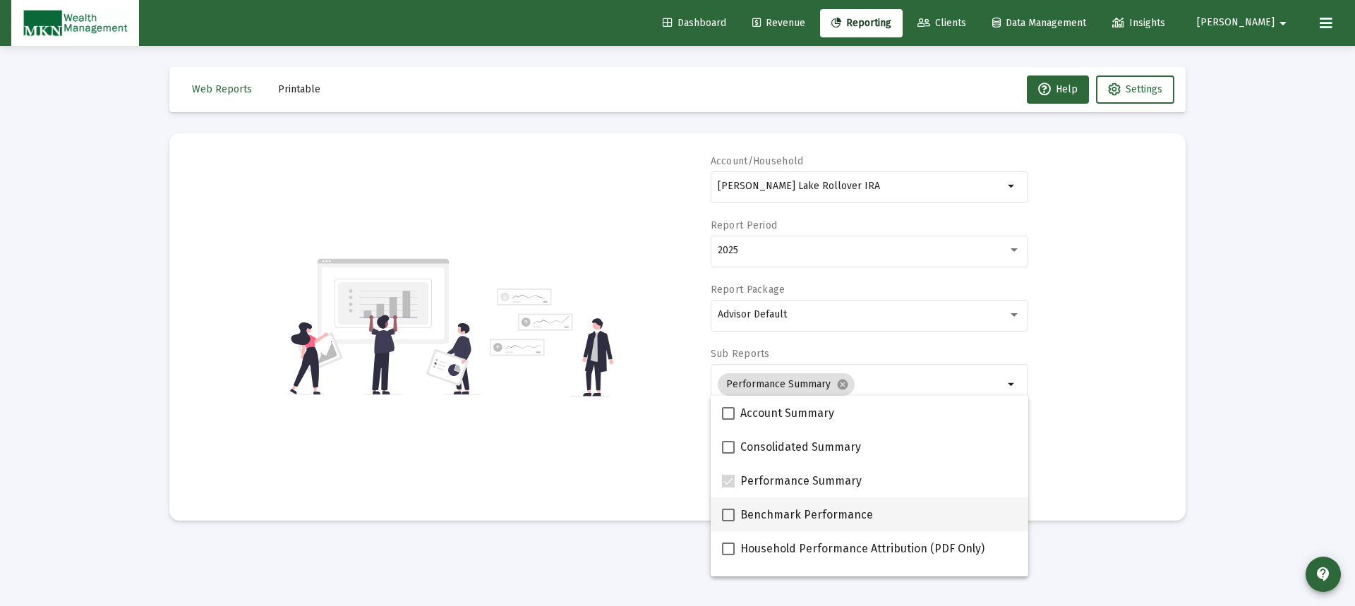
click at [731, 510] on span at bounding box center [728, 515] width 13 height 13
click at [728, 522] on input "Benchmark Performance" at bounding box center [728, 522] width 1 height 1
checkbox input "true"
click at [659, 472] on div "Account/Household Monte Benton Lake Rollover IRA arrow_drop_down Report Period …" at bounding box center [678, 327] width 974 height 345
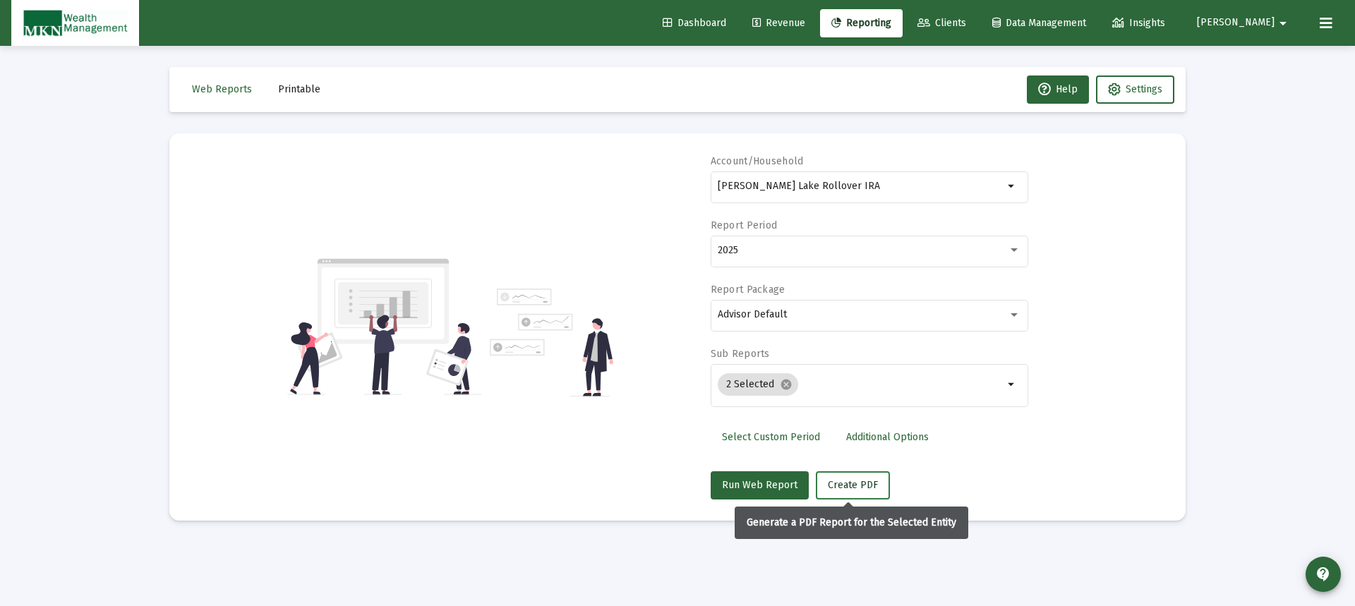
click at [858, 488] on span "Create PDF" at bounding box center [853, 485] width 50 height 12
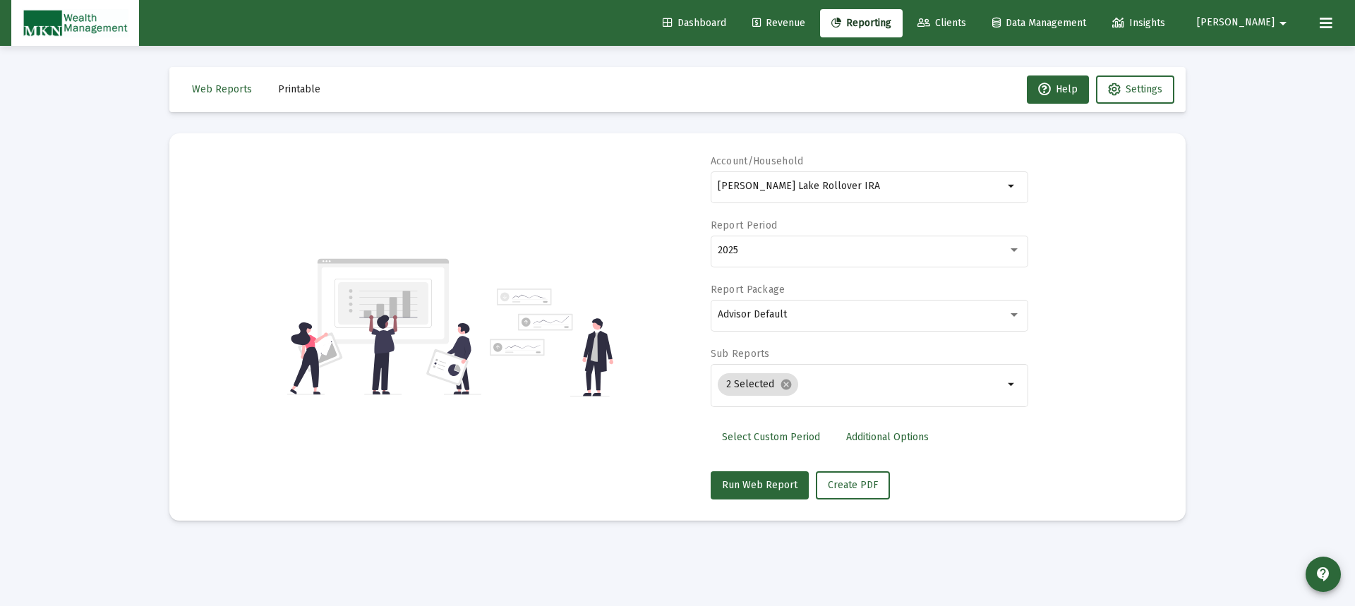
click at [295, 88] on span "Printable" at bounding box center [299, 89] width 42 height 12
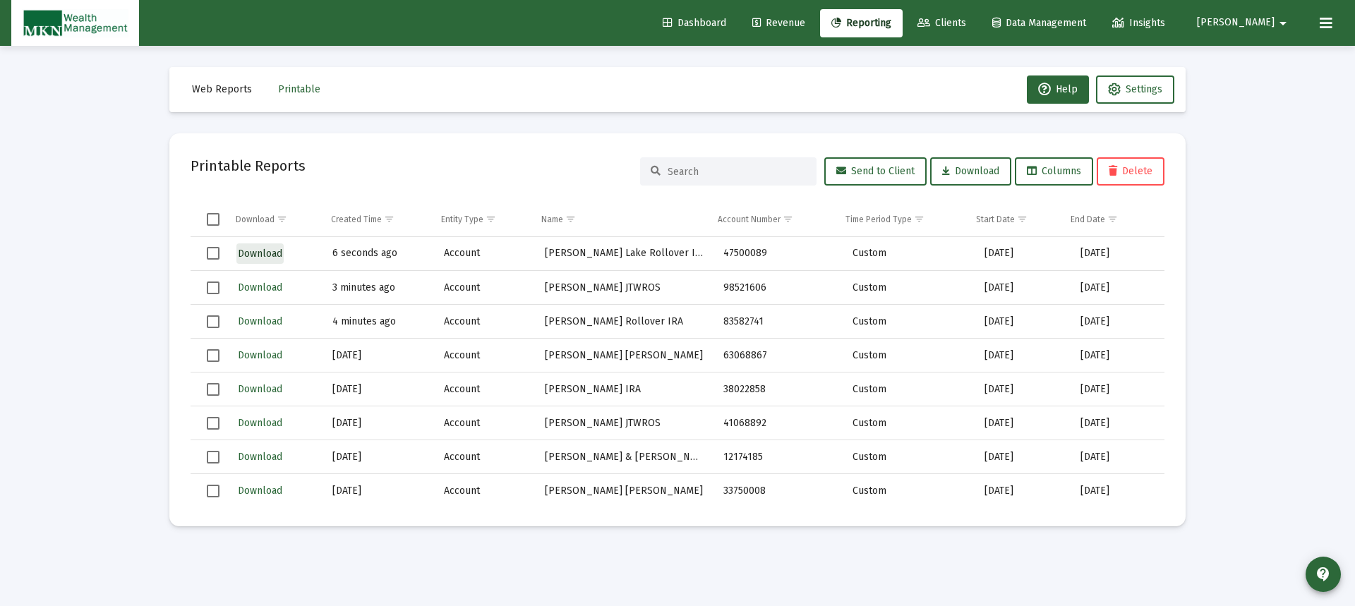
click at [256, 253] on span "Download" at bounding box center [260, 254] width 44 height 12
